Goal: Information Seeking & Learning: Learn about a topic

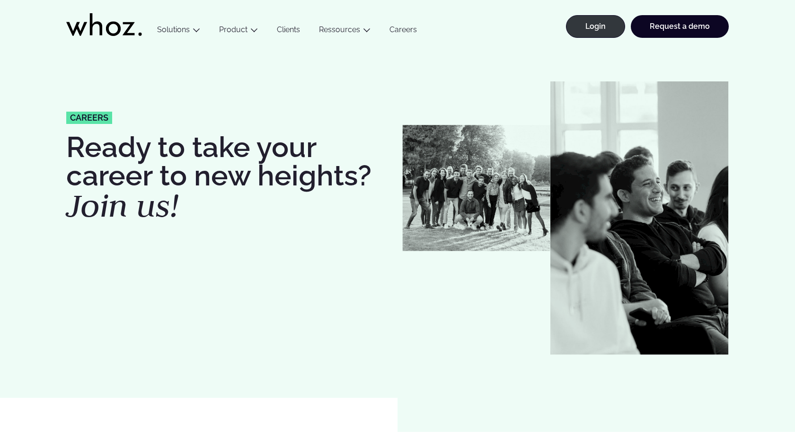
click at [407, 31] on link "Careers" at bounding box center [403, 31] width 46 height 13
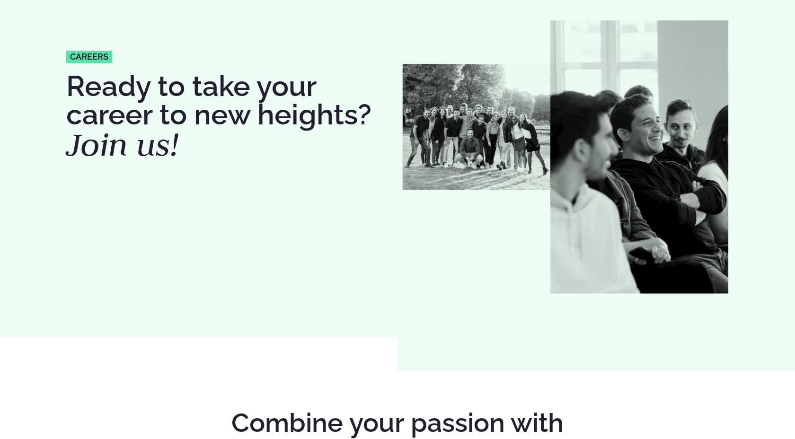
scroll to position [199, 0]
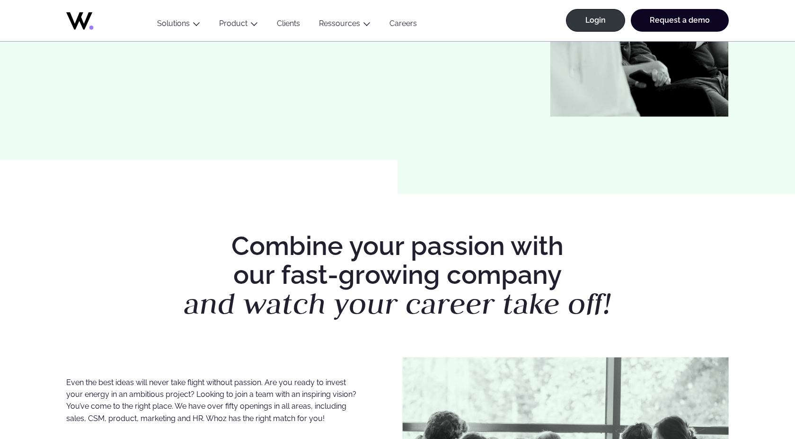
scroll to position [319, 0]
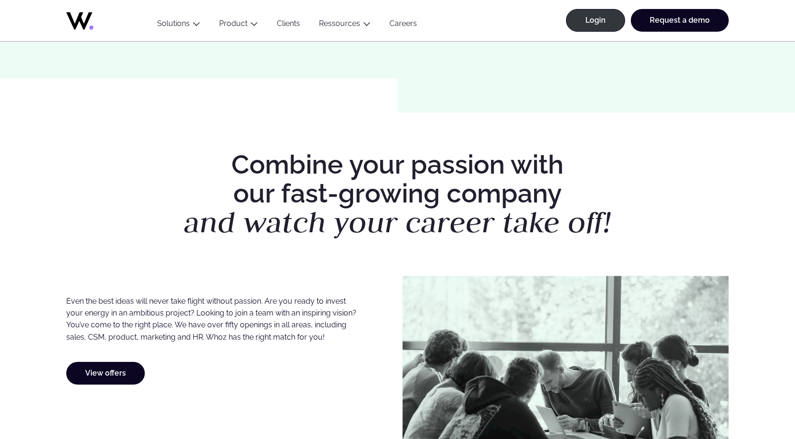
click at [121, 385] on div "Even the best ideas will never take flight without passion. Are you ready to in…" at bounding box center [229, 385] width 327 height 218
click at [109, 373] on link "View offers" at bounding box center [105, 373] width 79 height 23
